Goal: Information Seeking & Learning: Check status

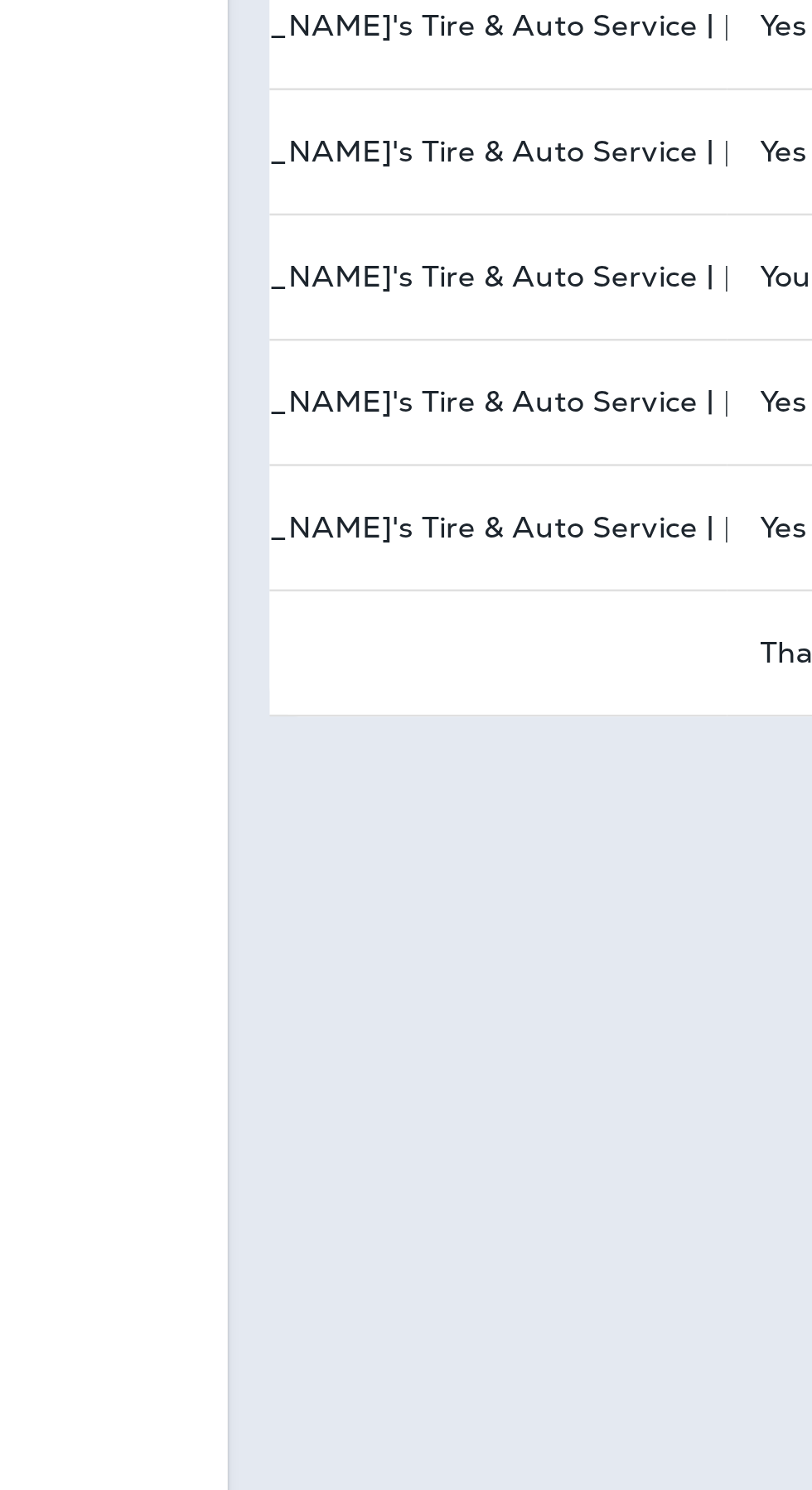
scroll to position [0, 337]
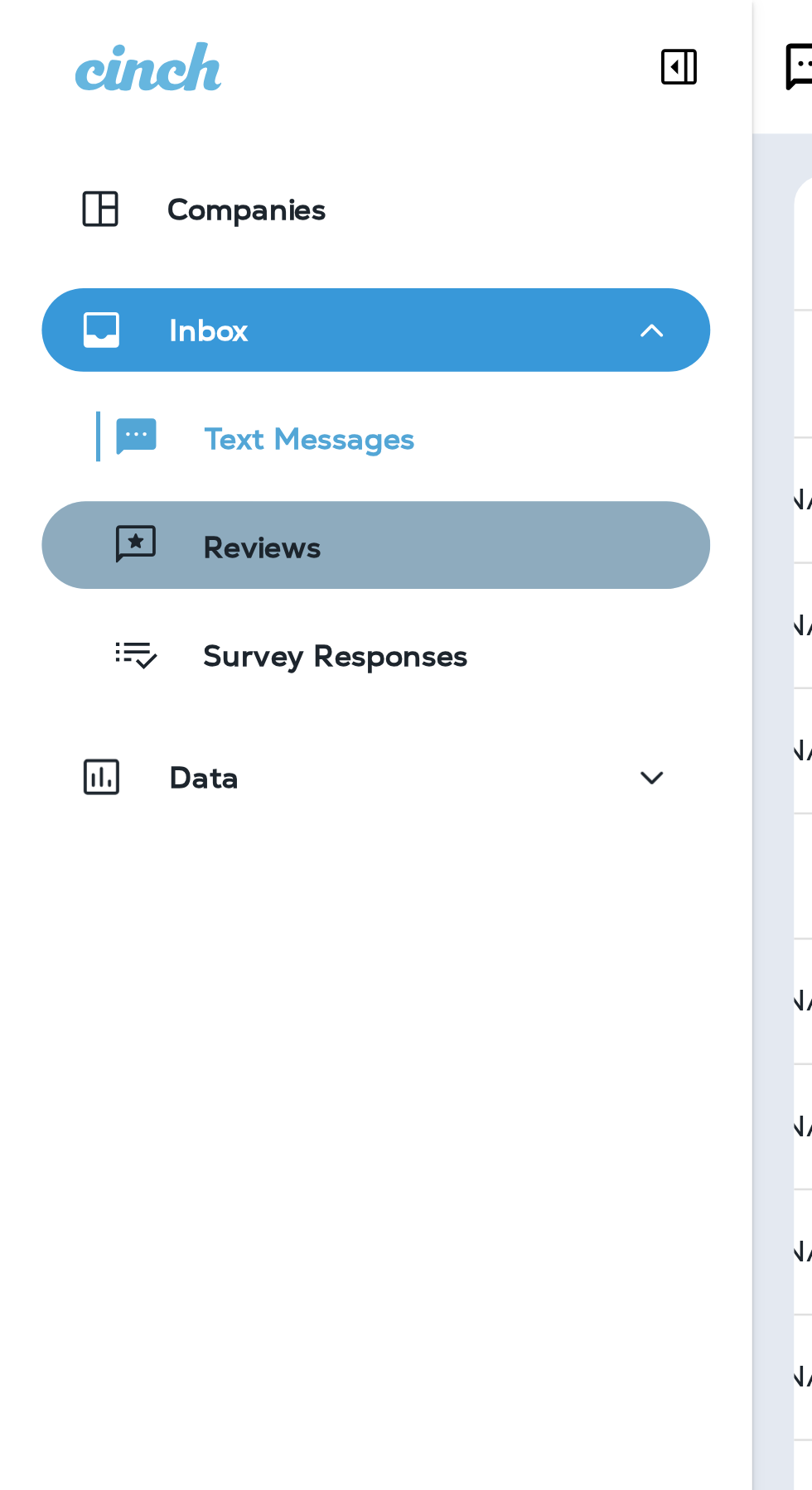
click at [110, 208] on div "Reviews" at bounding box center [75, 216] width 104 height 25
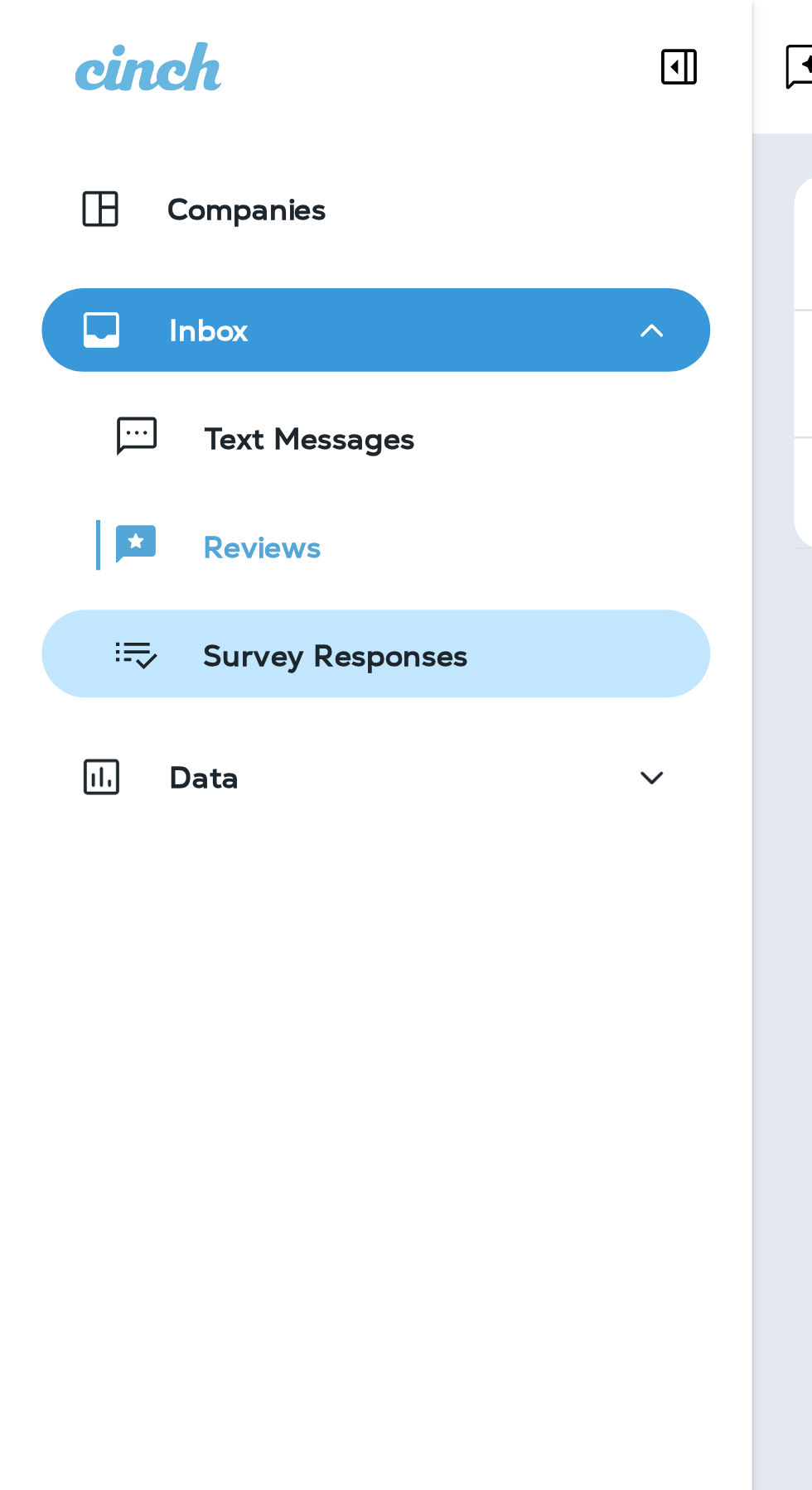
click at [142, 261] on p "Survey Responses" at bounding box center [125, 261] width 122 height 16
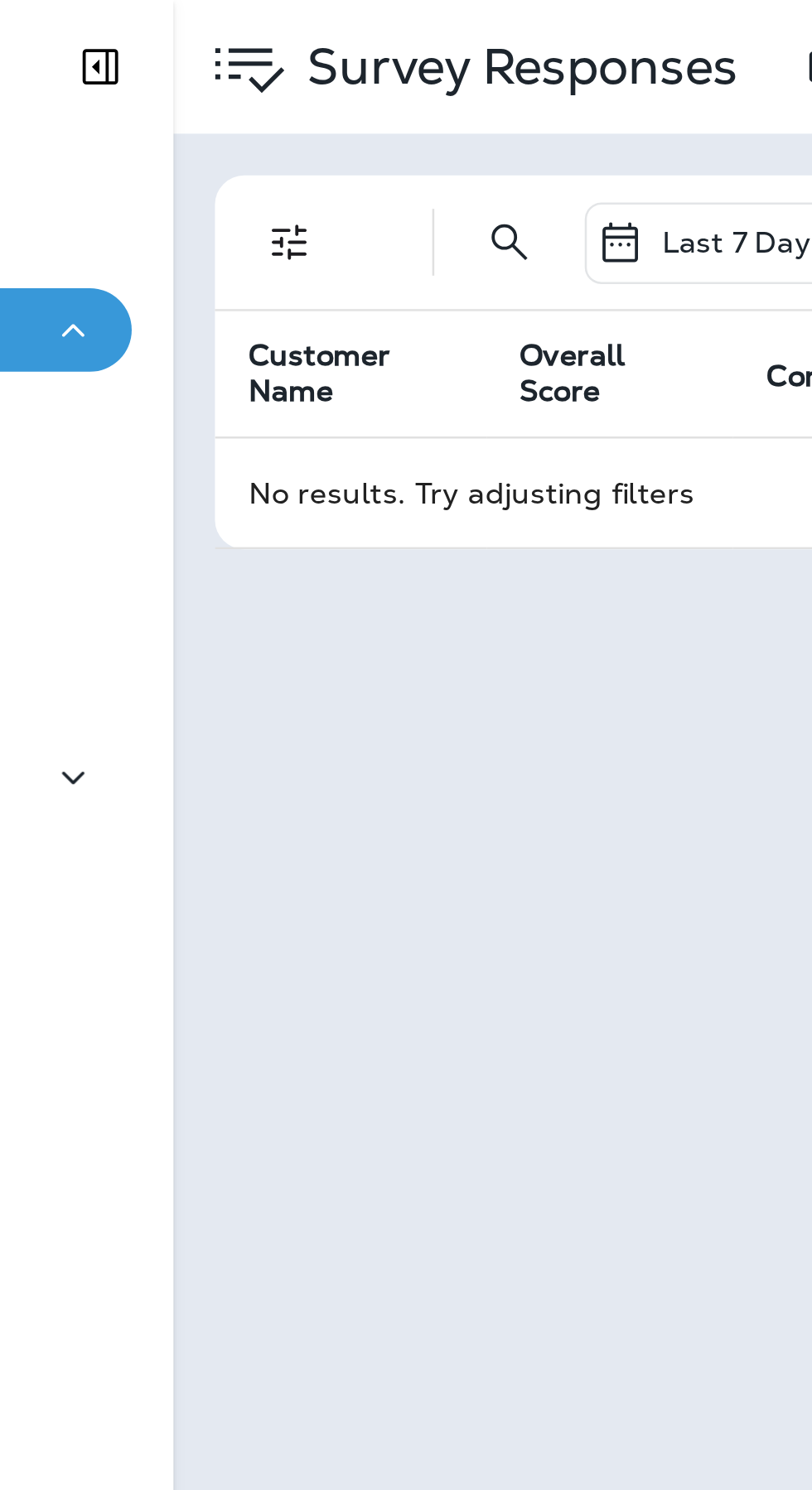
click at [343, 104] on icon "Filters" at bounding box center [345, 96] width 20 height 20
